Goal: Register for event/course

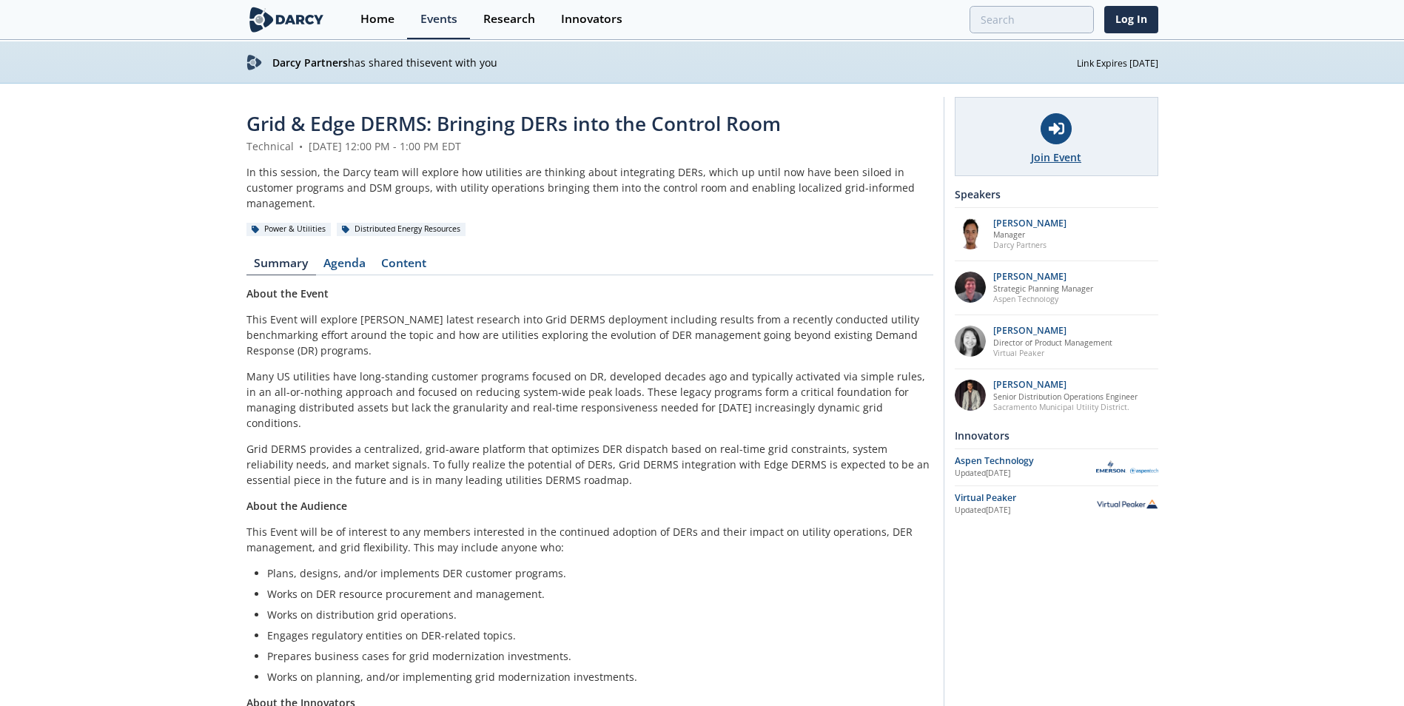
click at [1067, 145] on div "Join Event" at bounding box center [1057, 136] width 204 height 79
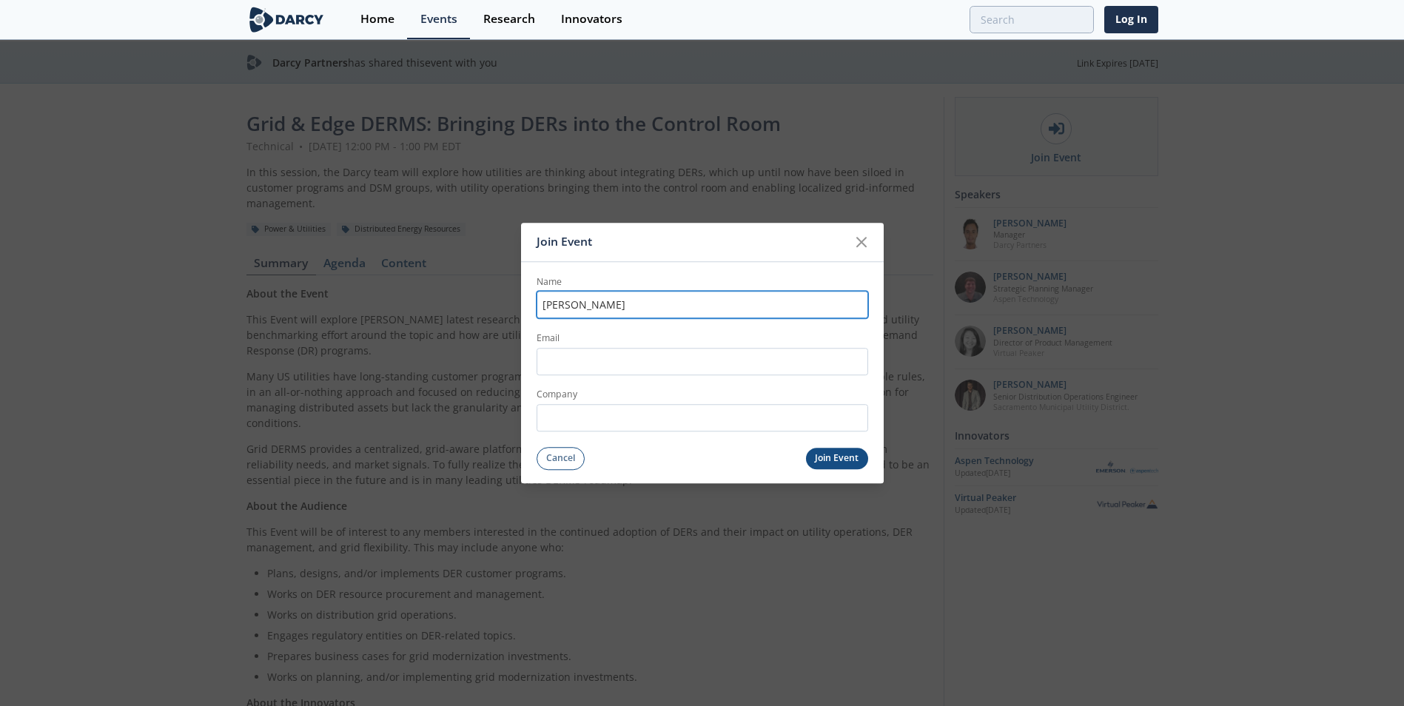
click at [585, 309] on input "[PERSON_NAME]" at bounding box center [703, 305] width 332 height 27
type input "[PERSON_NAME]"
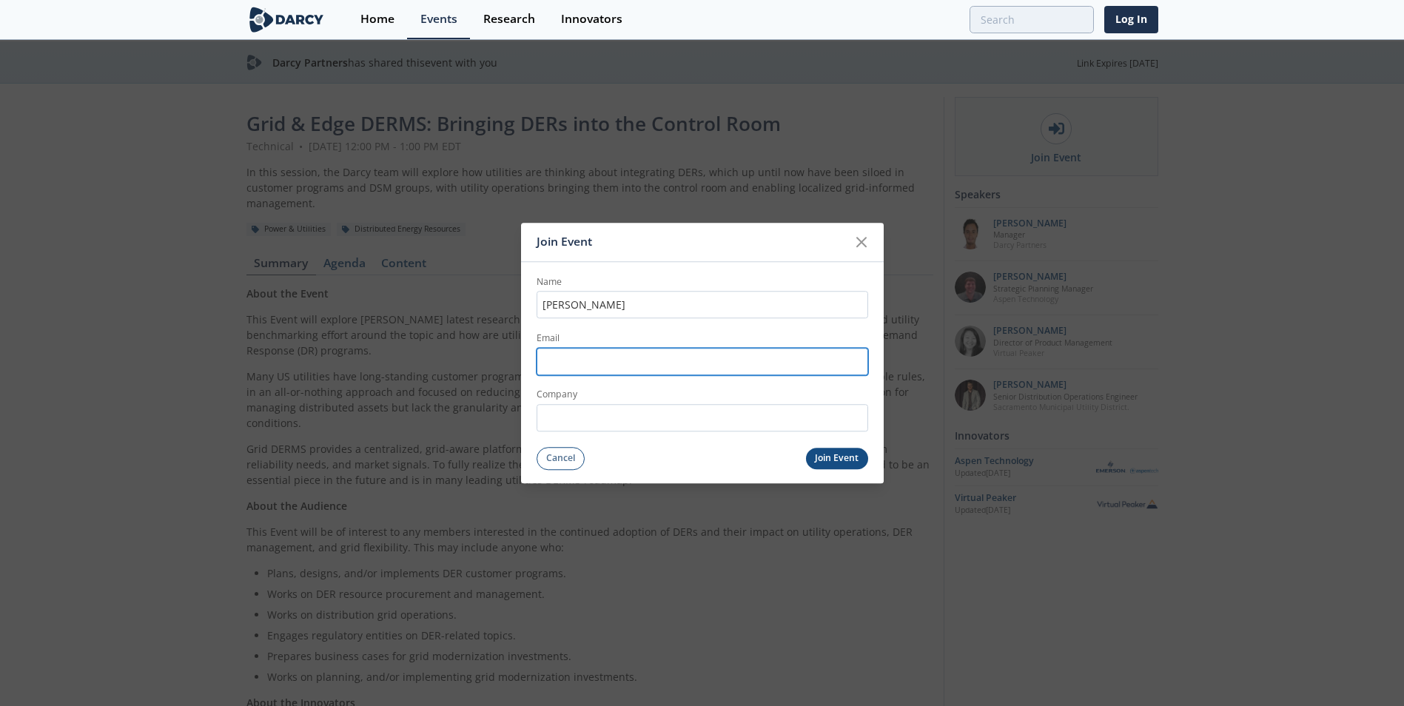
click at [577, 359] on input "Email" at bounding box center [703, 361] width 332 height 27
type input "[EMAIL_ADDRESS][DOMAIN_NAME]"
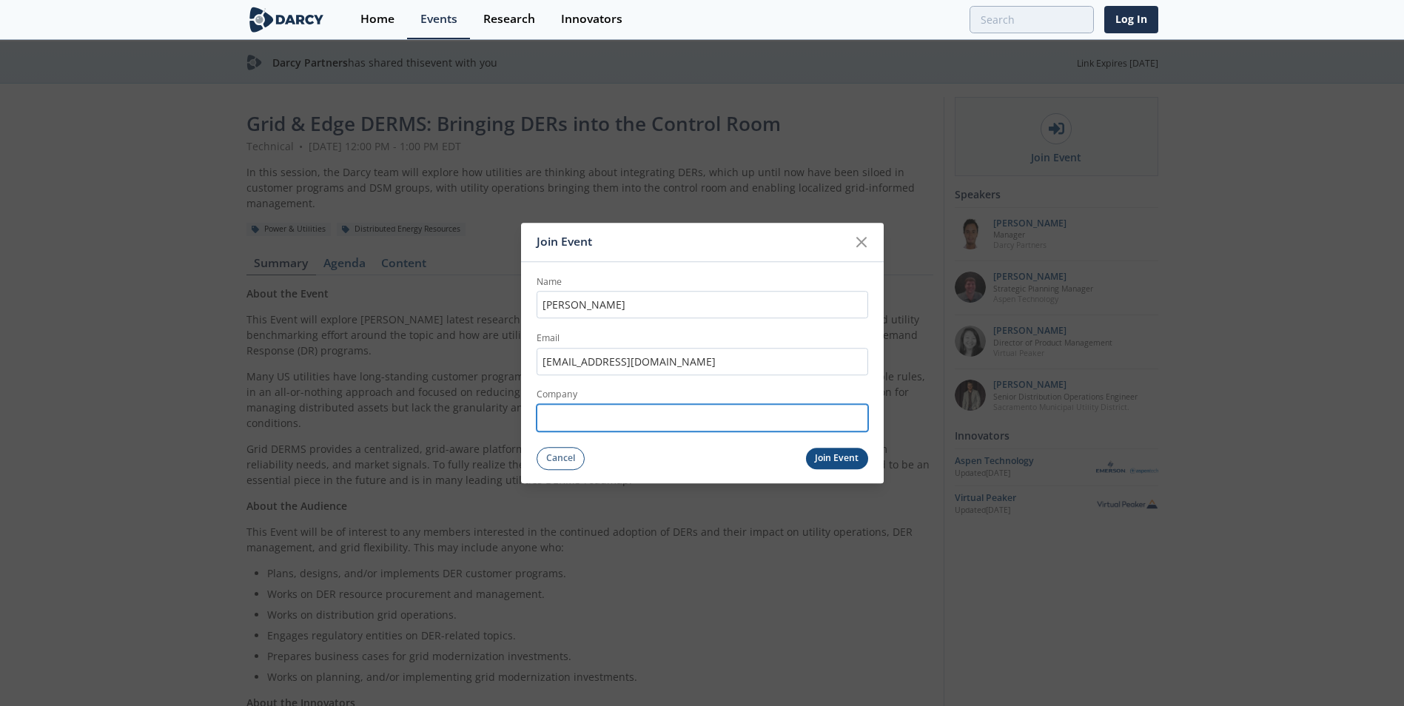
type input "AEP"
click at [815, 460] on button "Join Event" at bounding box center [837, 458] width 62 height 21
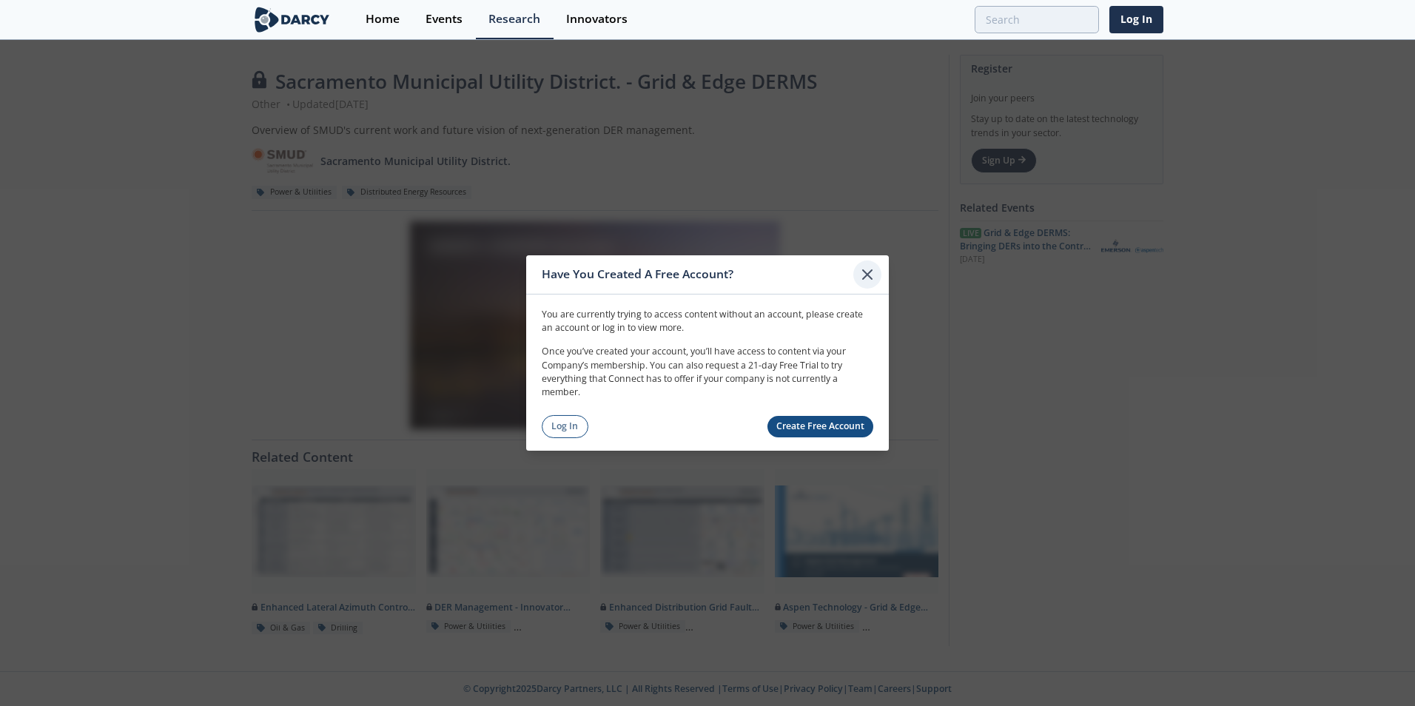
click at [869, 270] on icon at bounding box center [868, 275] width 18 height 18
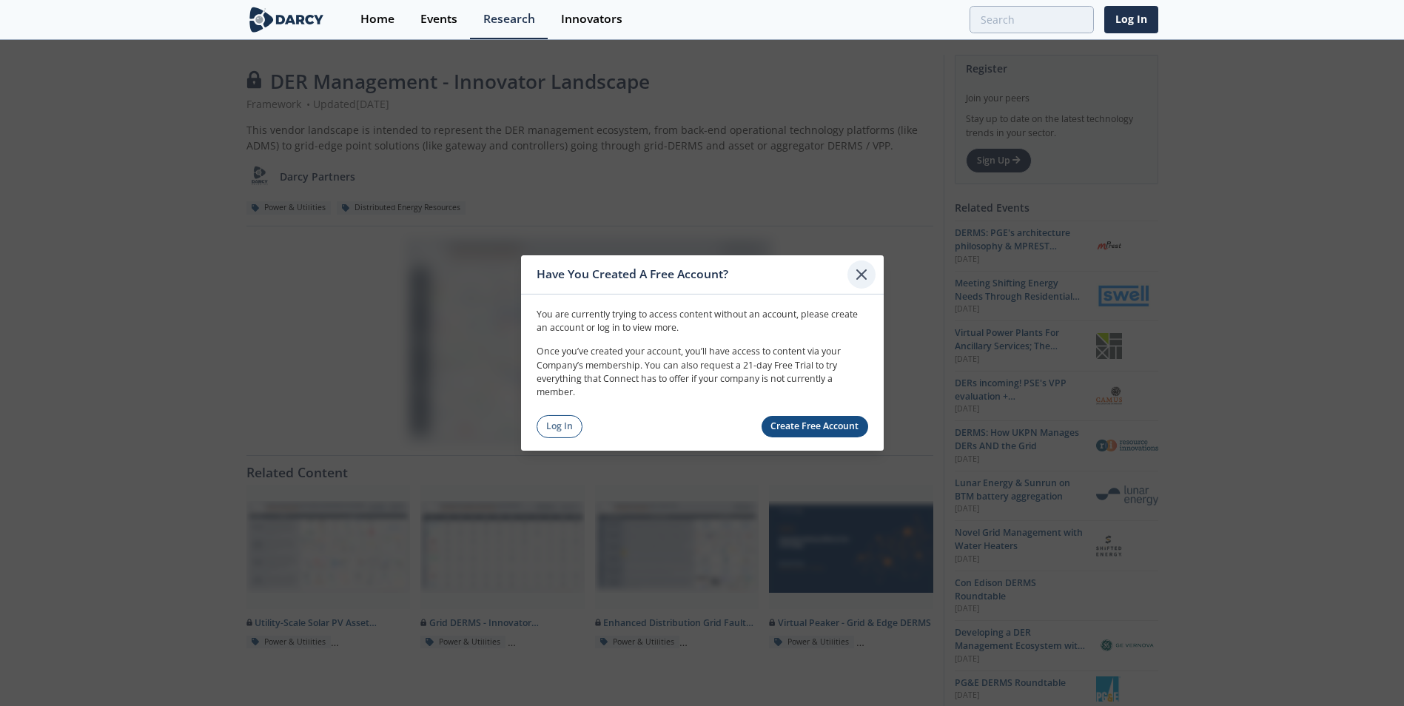
click at [859, 274] on icon at bounding box center [862, 275] width 18 height 18
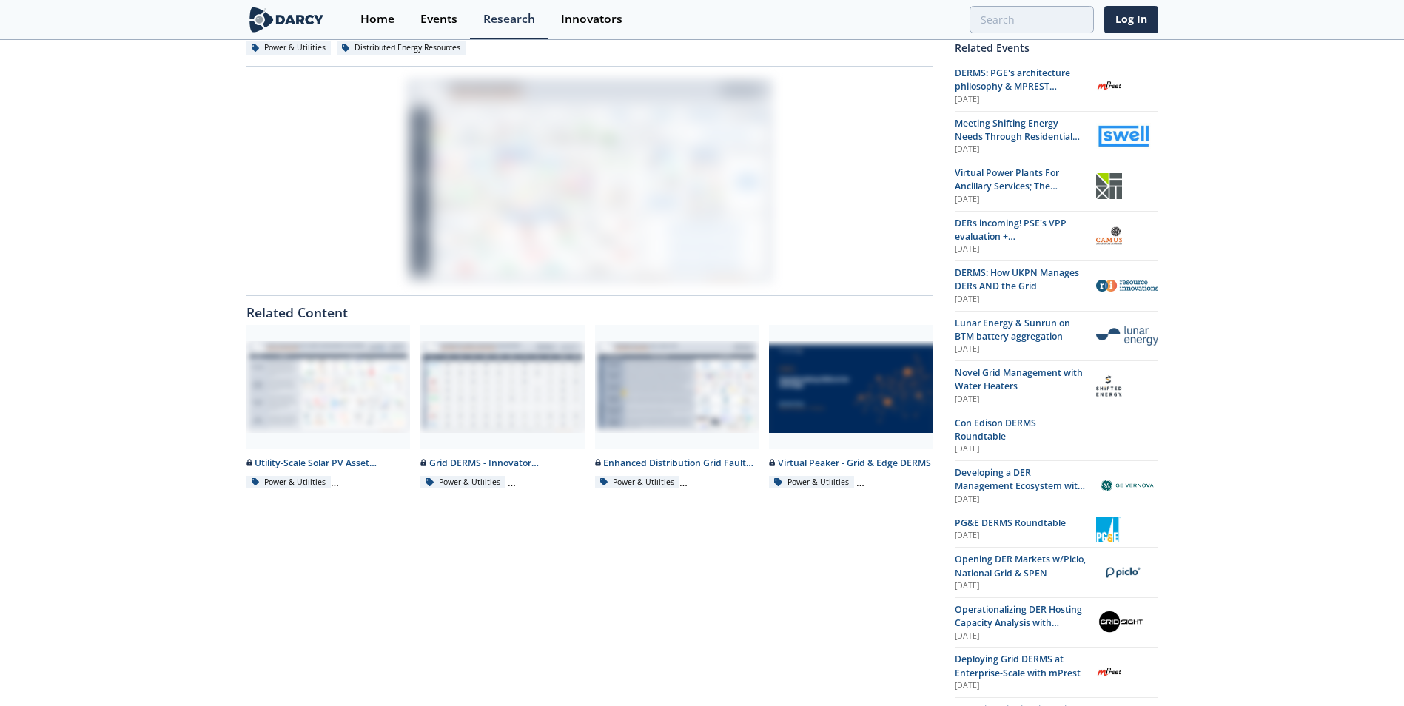
scroll to position [148, 0]
